Goal: Complete application form

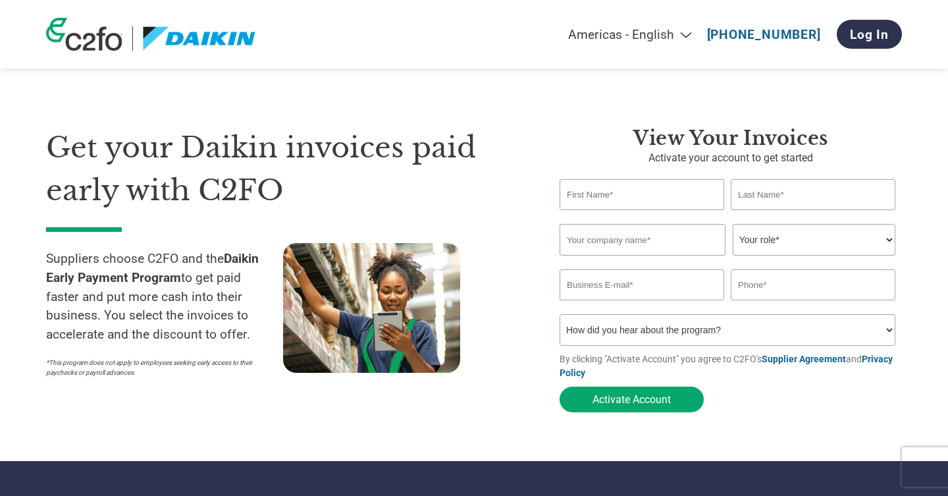
click at [612, 194] on input "text" at bounding box center [642, 194] width 165 height 31
type input "[PERSON_NAME]"
type input "Amsat Industries Pvt ltd"
click at [788, 237] on select "Your role* CFO Controller Credit Manager Finance Director Treasurer CEO Preside…" at bounding box center [814, 240] width 163 height 32
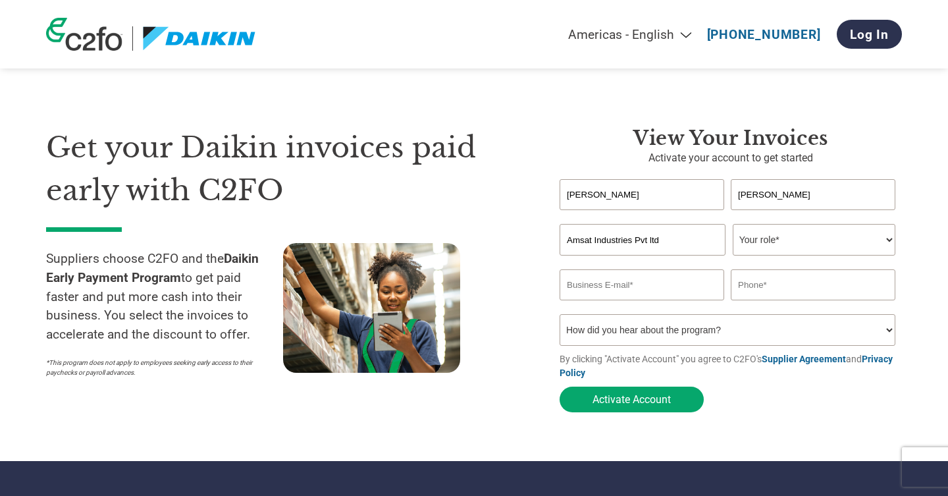
select select "CFO"
type input "[PERSON_NAME][EMAIL_ADDRESS][DOMAIN_NAME]"
click at [787, 278] on input "text" at bounding box center [813, 284] width 165 height 31
type input "9813684112"
click at [769, 334] on select "How did you hear about the program? Received a letter Email Social Media Online…" at bounding box center [728, 330] width 336 height 32
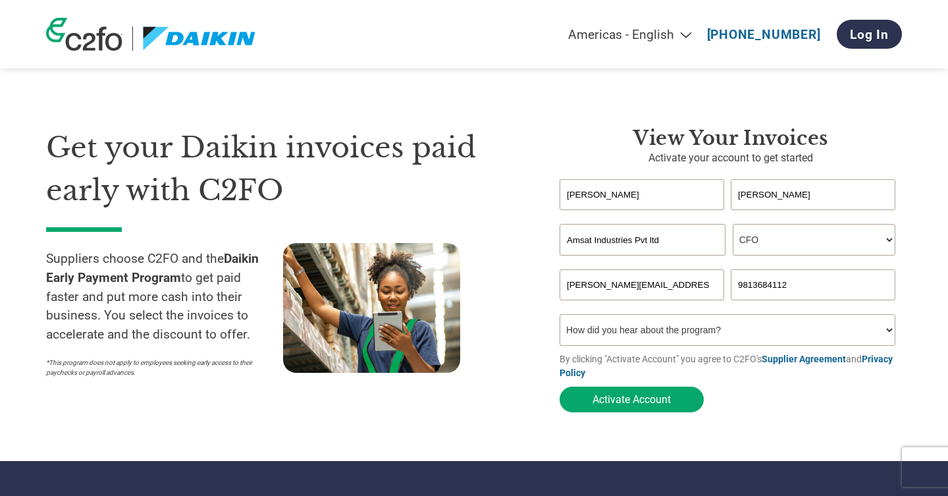
select select "Email"
click at [628, 405] on button "Activate Account" at bounding box center [632, 399] width 144 height 26
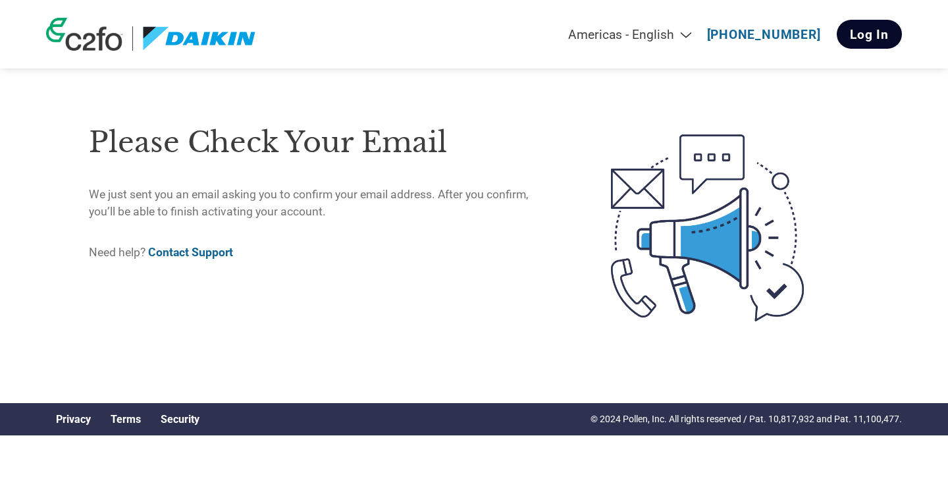
click at [884, 43] on link "Log In" at bounding box center [869, 34] width 65 height 29
